Goal: Find specific page/section

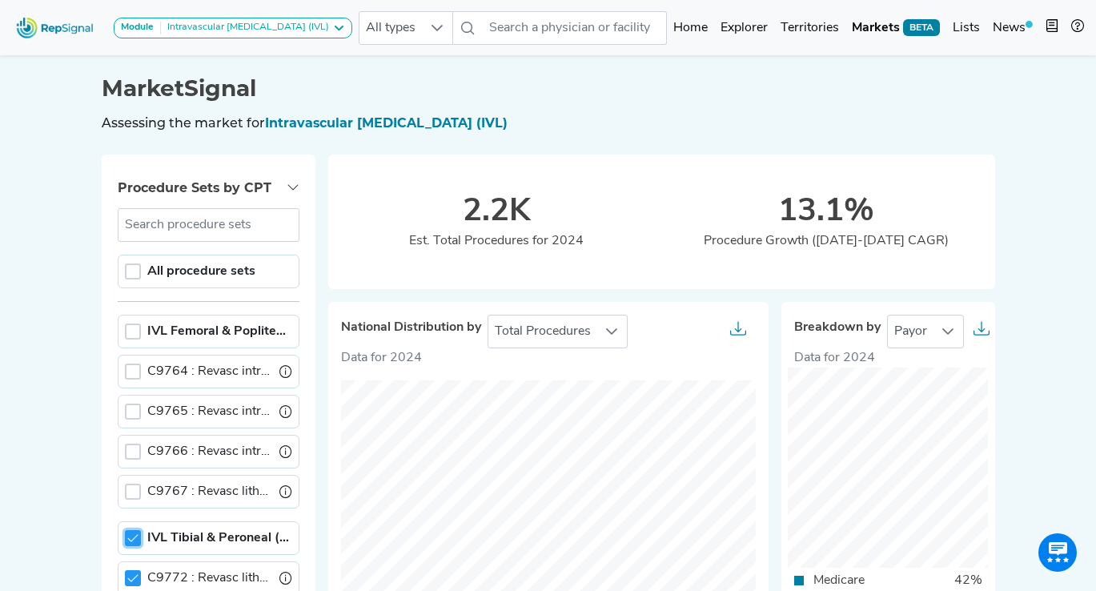
scroll to position [9, 5]
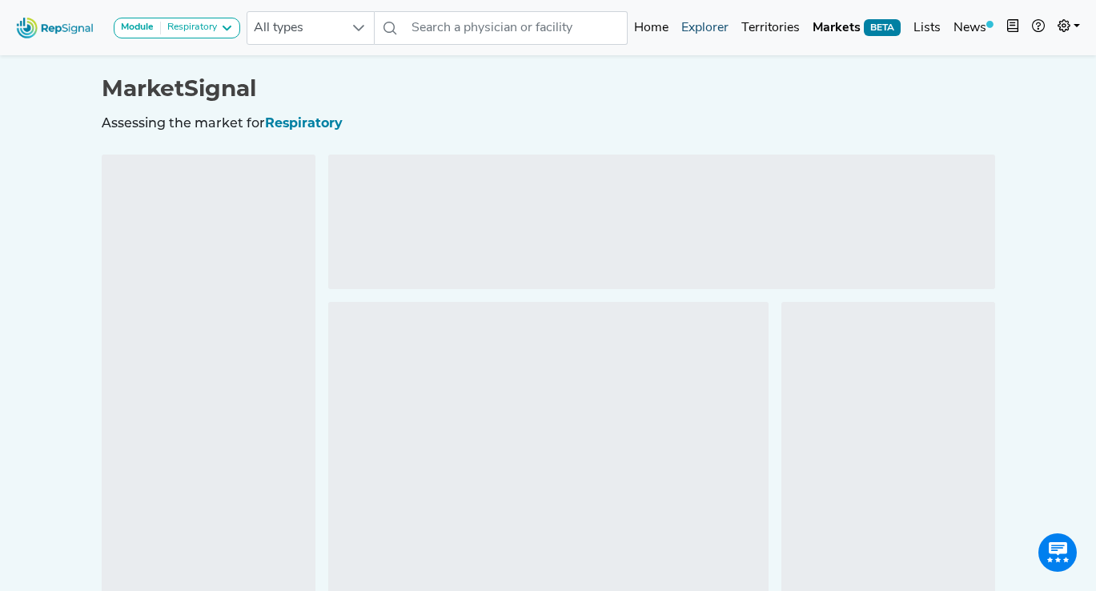
click at [716, 29] on link "Explorer" at bounding box center [705, 28] width 60 height 32
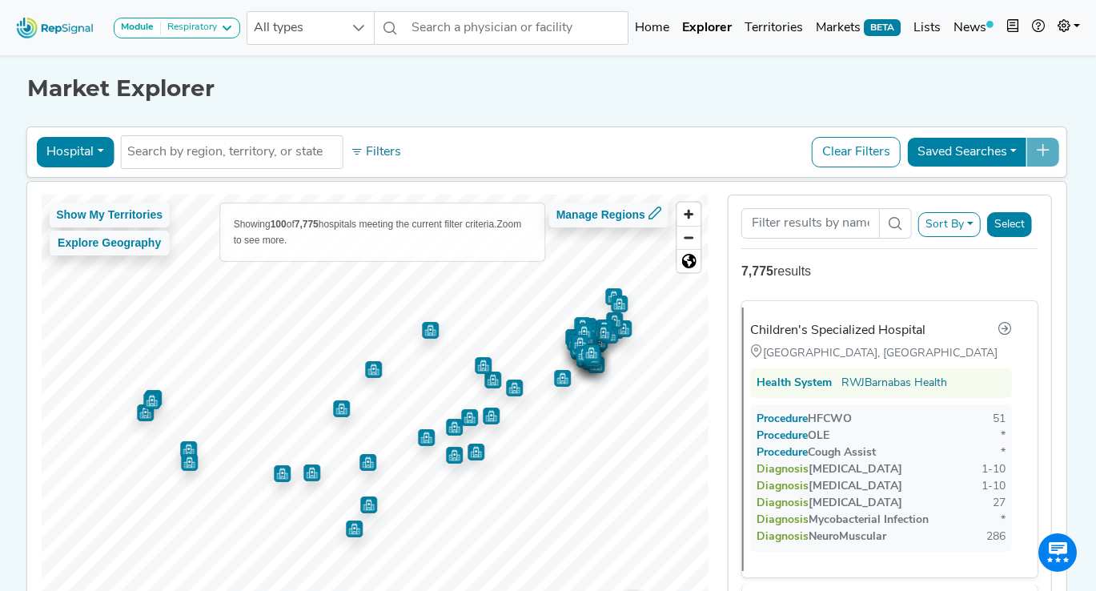
click at [102, 151] on button "Hospital" at bounding box center [75, 152] width 78 height 30
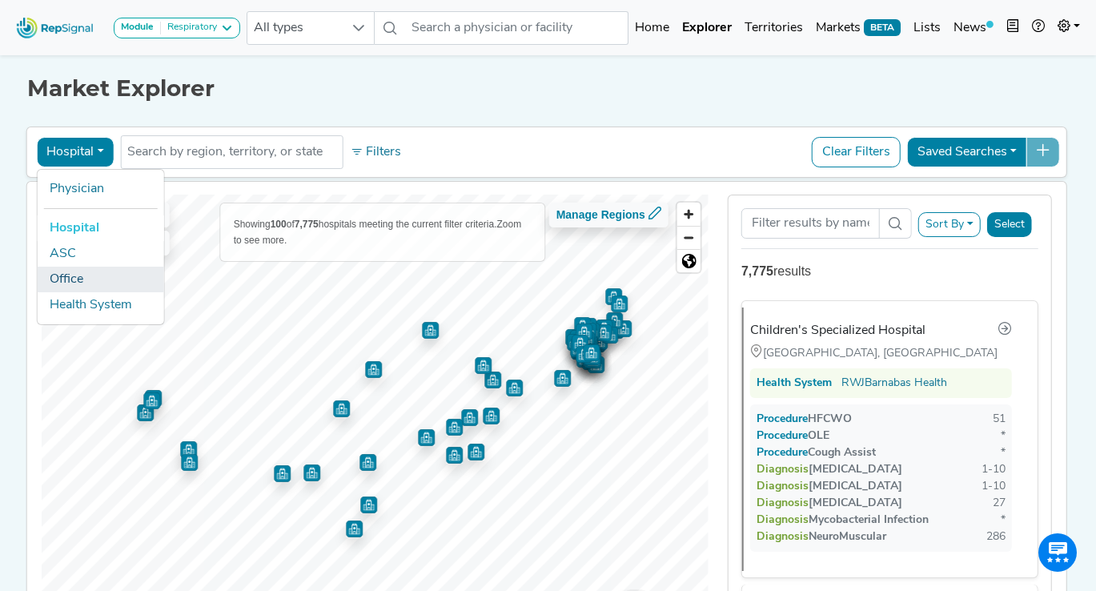
click at [87, 279] on link "Office" at bounding box center [100, 280] width 127 height 26
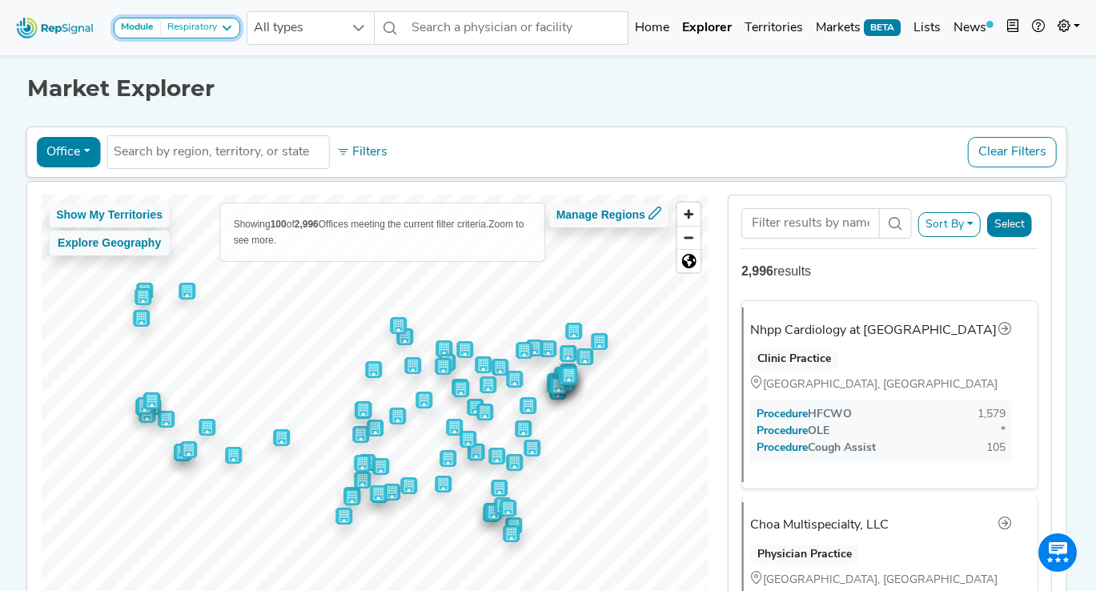
click at [199, 28] on div "Respiratory" at bounding box center [189, 28] width 56 height 13
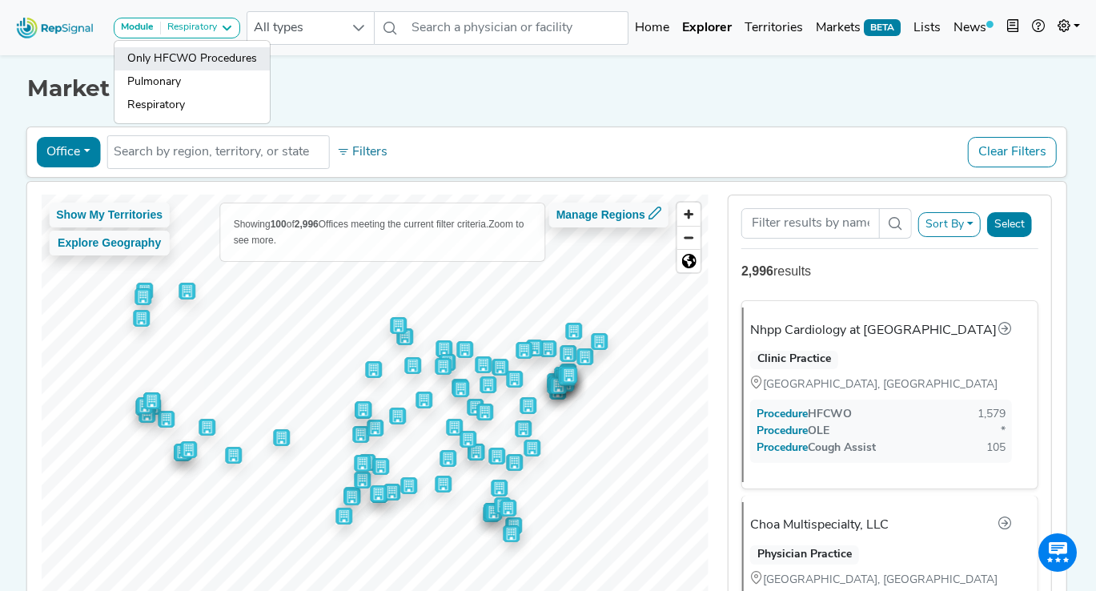
click at [192, 70] on link "Only HFCWO Procedures" at bounding box center [192, 81] width 155 height 23
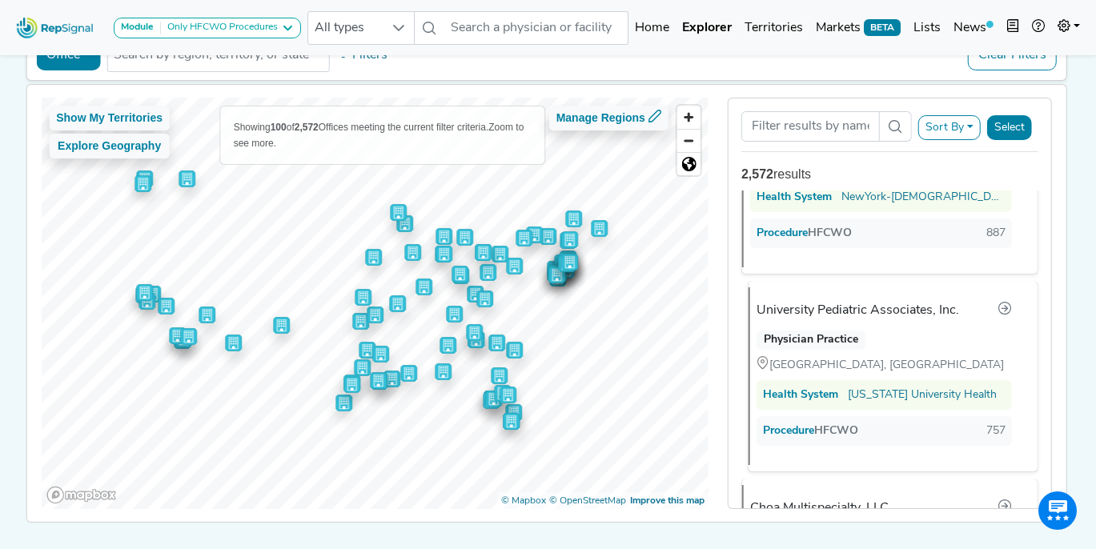
scroll to position [312, 0]
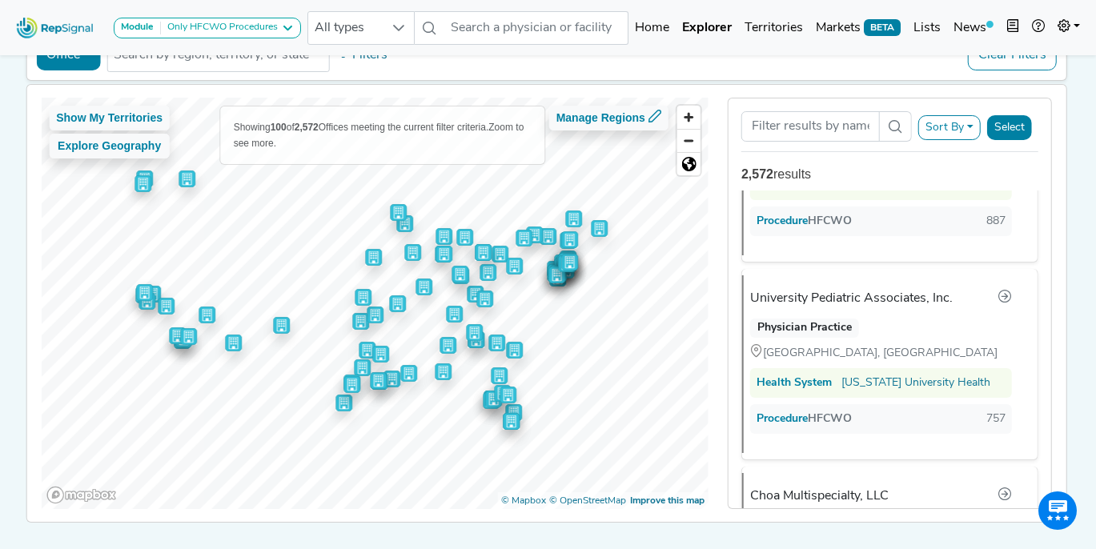
click at [89, 58] on button "Office" at bounding box center [68, 55] width 64 height 30
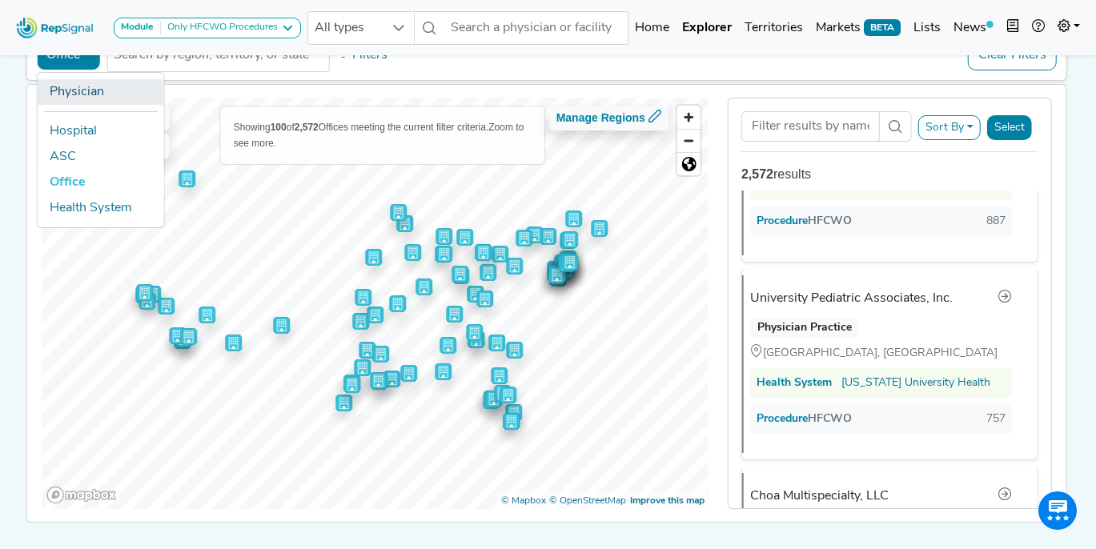
click at [83, 99] on link "Physician" at bounding box center [100, 92] width 127 height 26
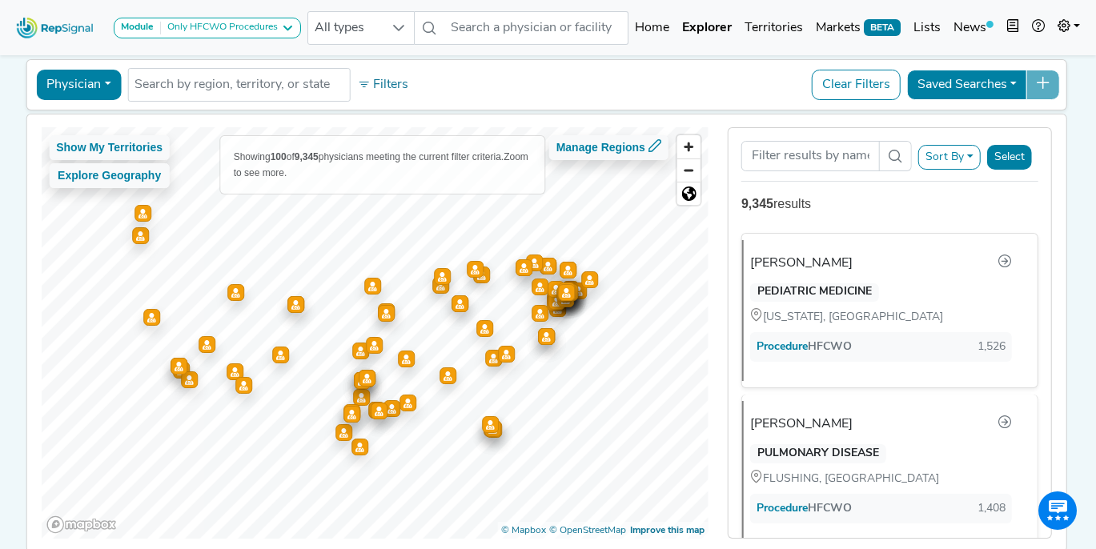
scroll to position [70, 0]
